Goal: Task Accomplishment & Management: Manage account settings

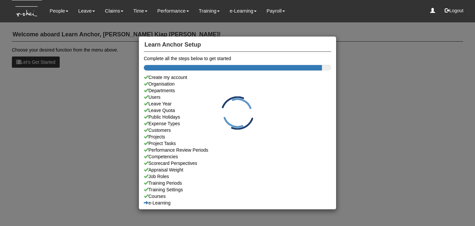
click at [67, 15] on div "Learn Anchor Setup Complete all the steps below to get started Create my accoun…" at bounding box center [237, 113] width 475 height 226
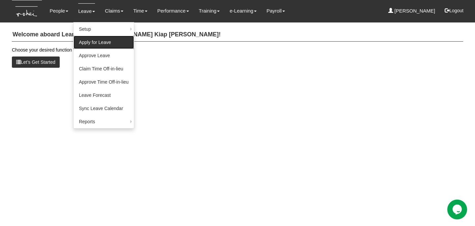
click at [92, 40] on link "Apply for Leave" at bounding box center [104, 42] width 60 height 13
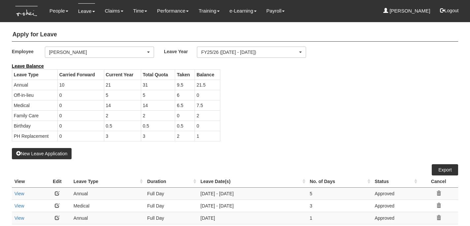
select select "50"
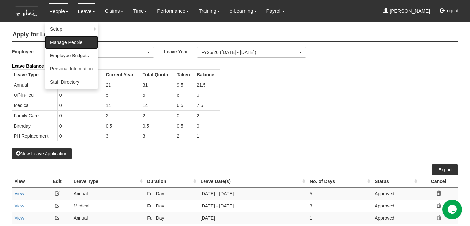
click at [81, 43] on link "Manage People" at bounding box center [71, 42] width 53 height 13
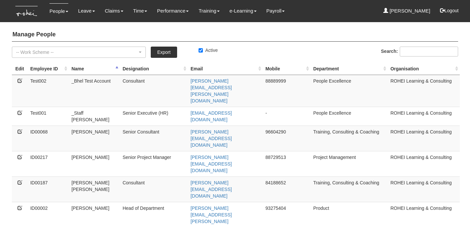
select select "50"
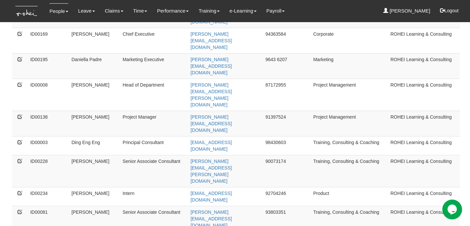
scroll to position [485, 0]
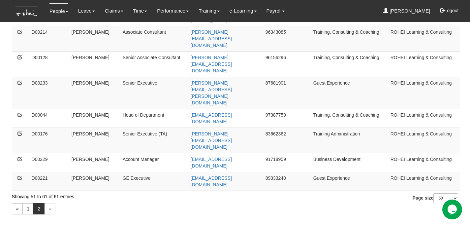
scroll to position [16, 0]
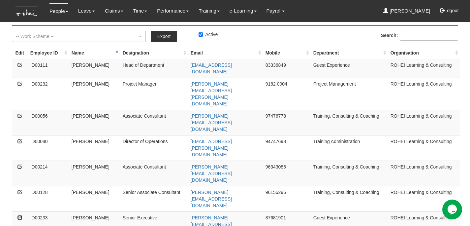
click at [20, 215] on icon at bounding box center [19, 217] width 5 height 5
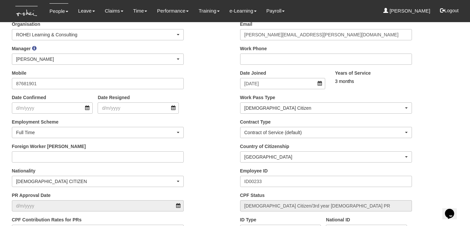
scroll to position [127, 0]
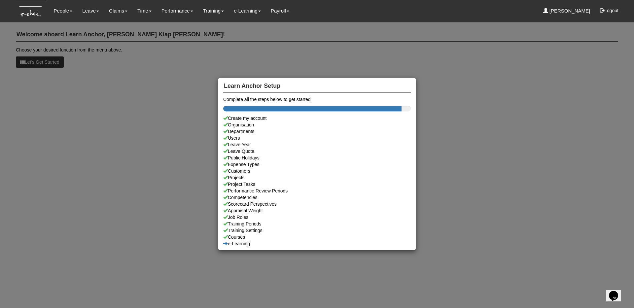
click at [88, 25] on div "Learn Anchor Setup Complete all the steps below to get started Create my accoun…" at bounding box center [317, 154] width 634 height 308
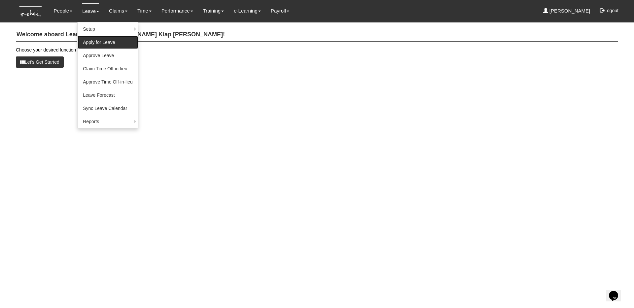
click at [92, 42] on link "Apply for Leave" at bounding box center [108, 42] width 60 height 13
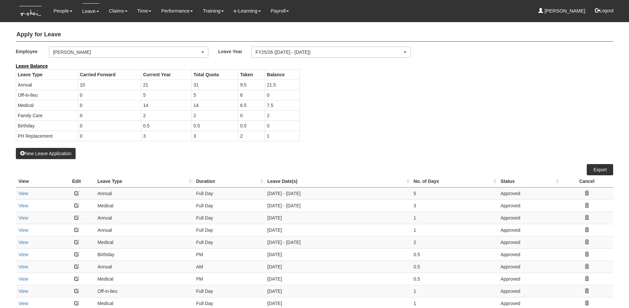
select select "50"
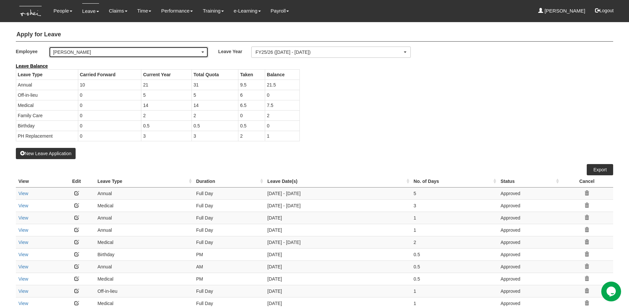
click at [98, 55] on div "[PERSON_NAME]" at bounding box center [128, 52] width 159 height 11
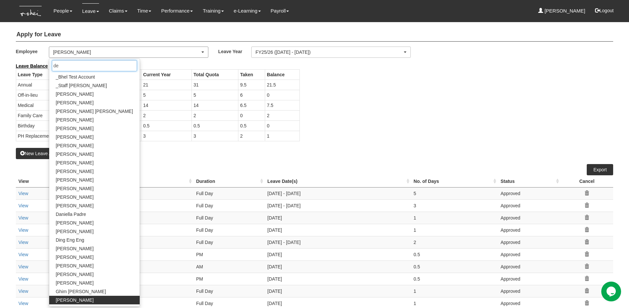
type input "den"
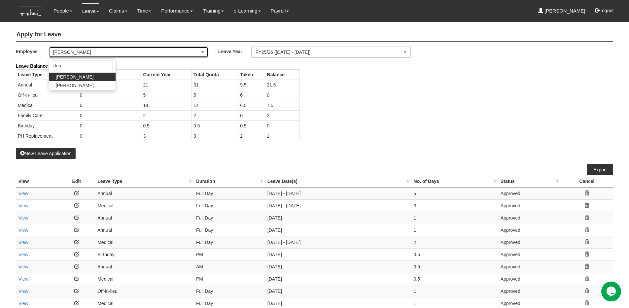
select select "1ae40e68-5a0c-4d70-b50e-45a4e5a72252"
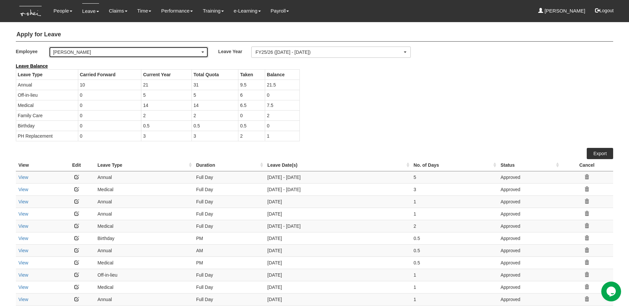
select select "50"
